Goal: Obtain resource: Obtain resource

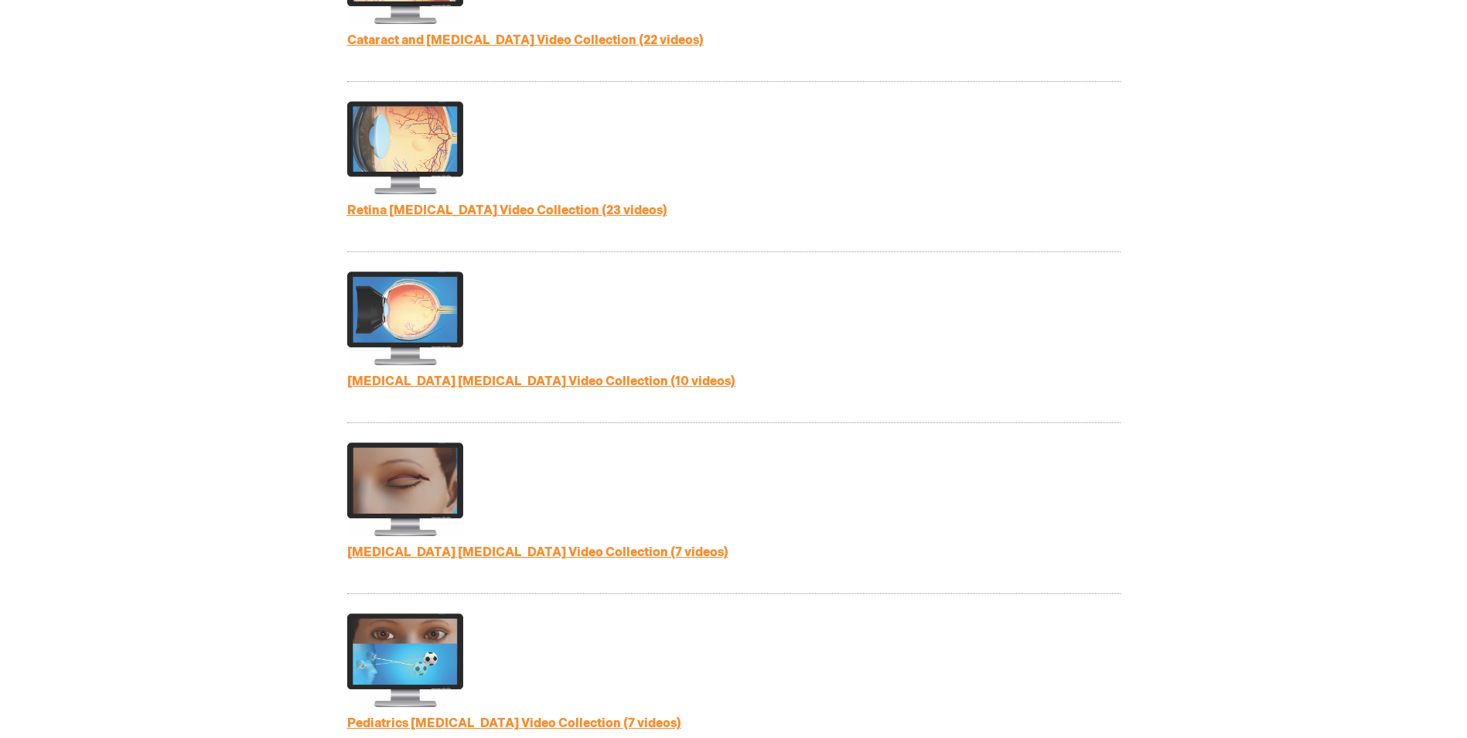
scroll to position [850, 0]
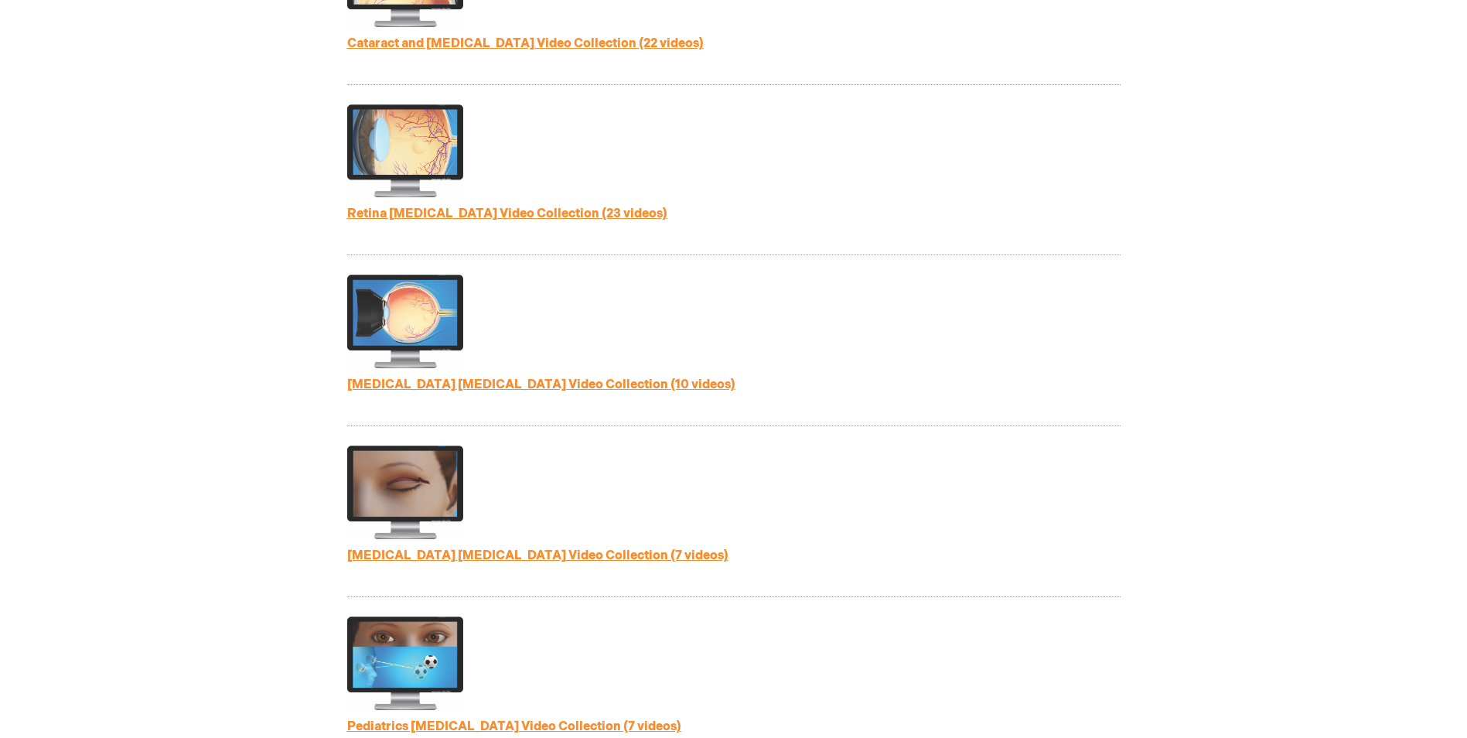
click at [510, 382] on link "[MEDICAL_DATA] [MEDICAL_DATA] Video Collection (10 videos)" at bounding box center [541, 384] width 388 height 15
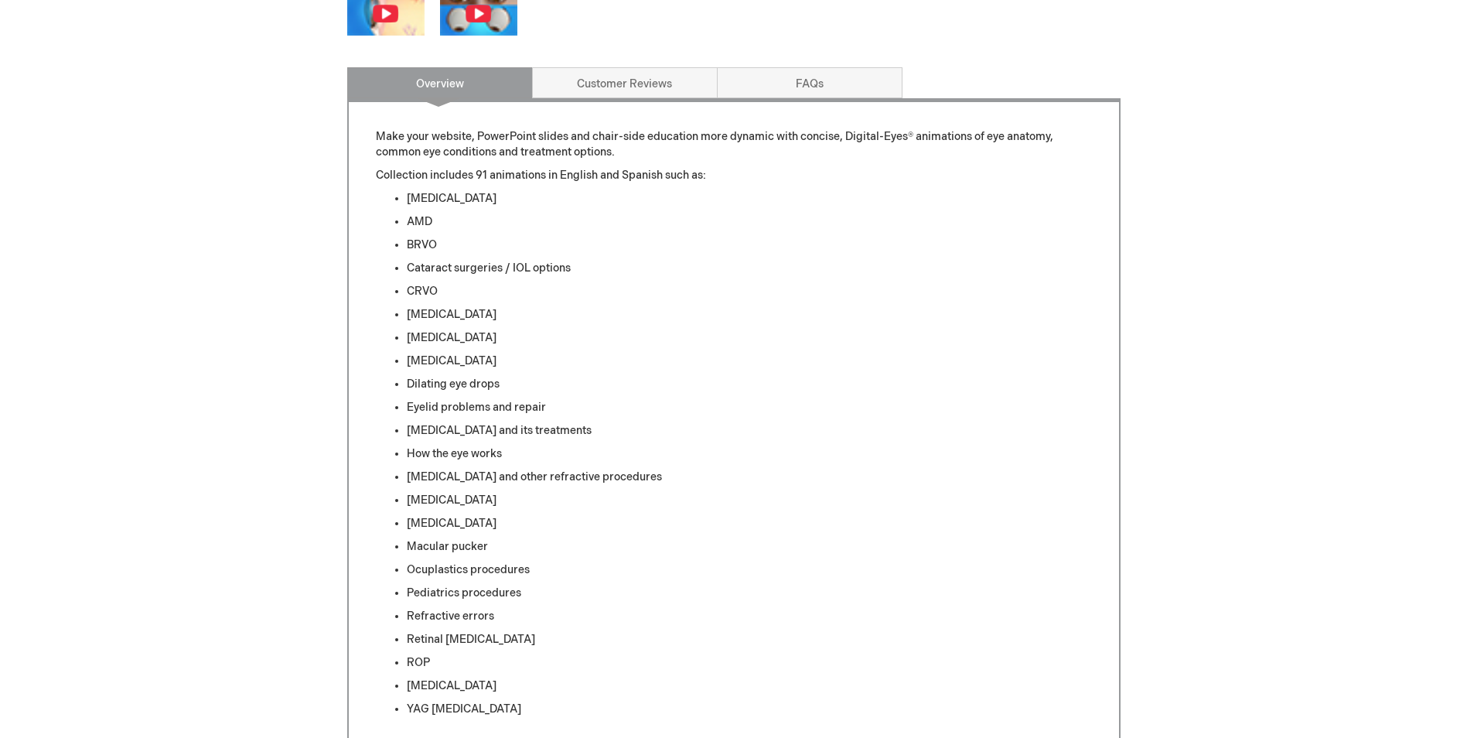
scroll to position [696, 0]
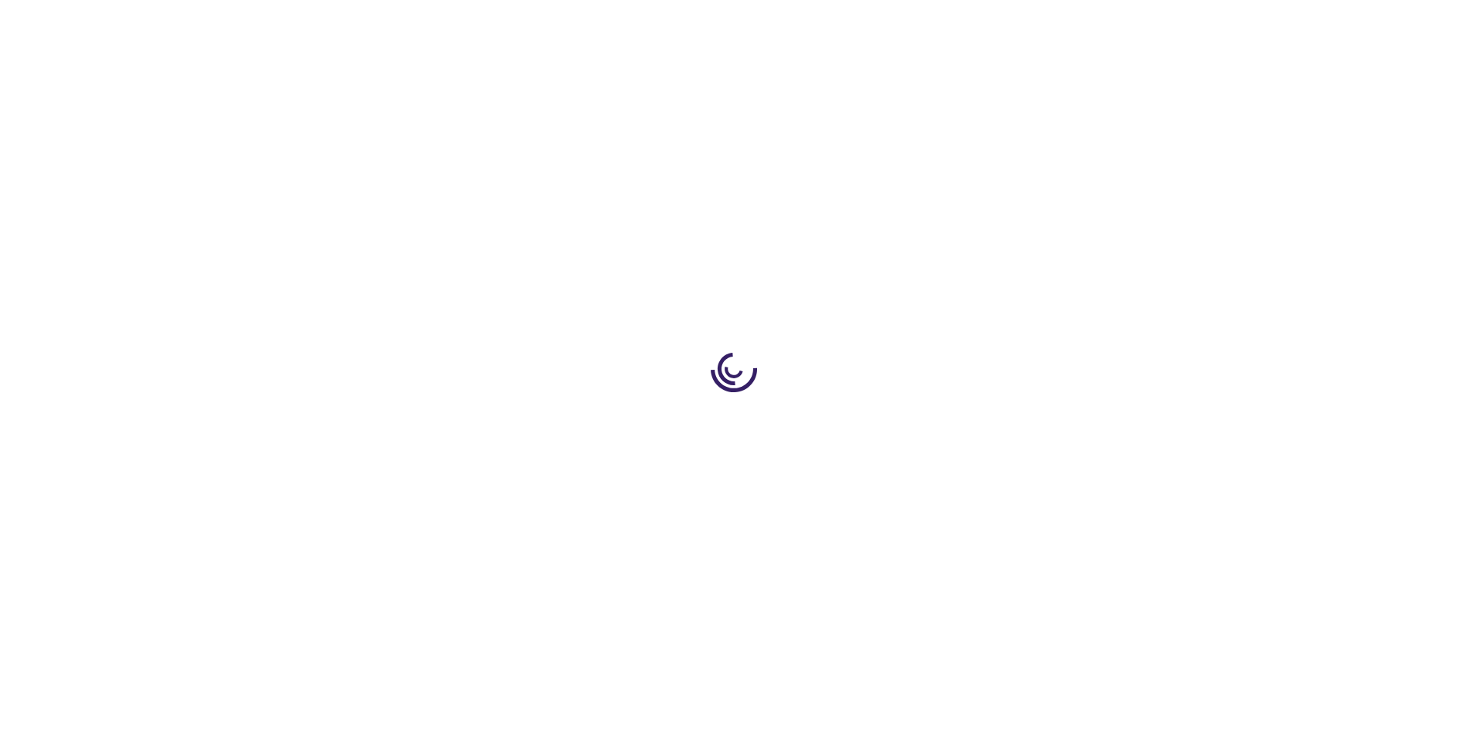
scroll to position [850, 0]
